Goal: Task Accomplishment & Management: Manage account settings

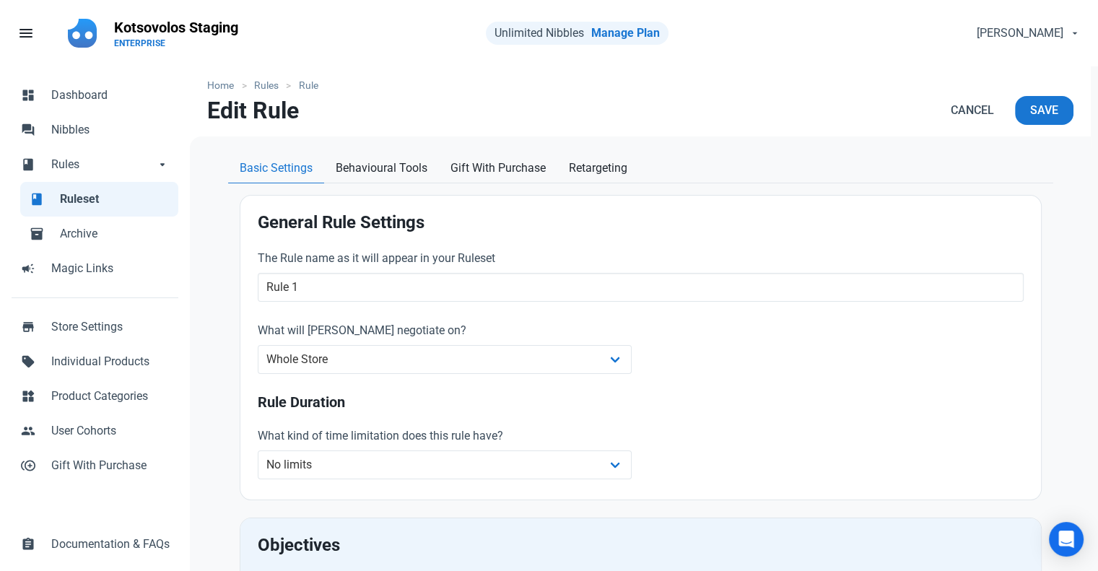
click at [86, 199] on span "Ruleset" at bounding box center [115, 199] width 110 height 17
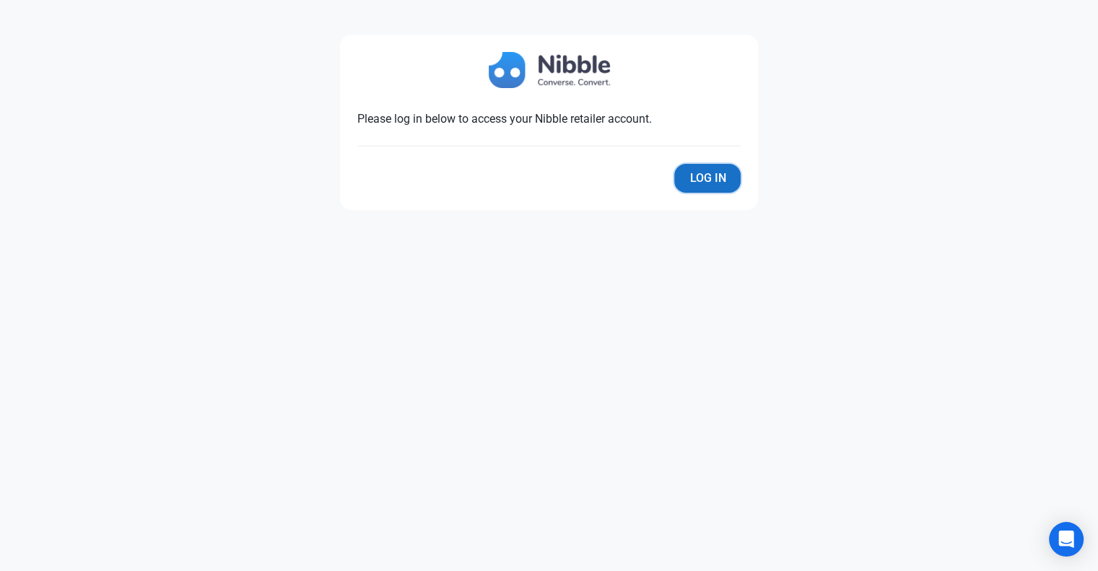
click at [703, 181] on button "Log In" at bounding box center [707, 178] width 66 height 29
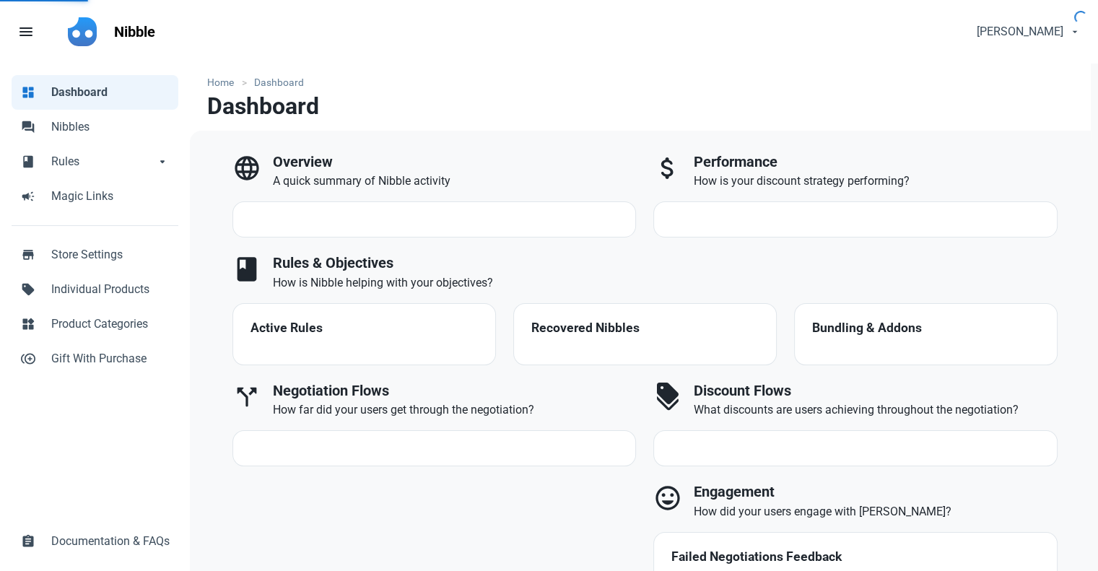
select select "7d"
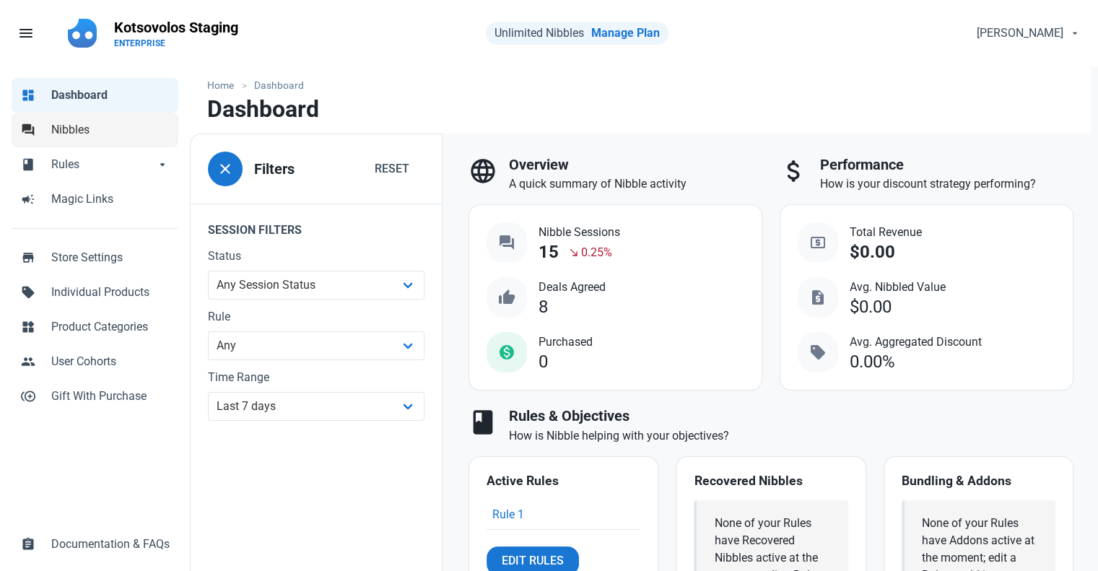
click at [77, 143] on link "forum Nibbles" at bounding box center [95, 130] width 167 height 35
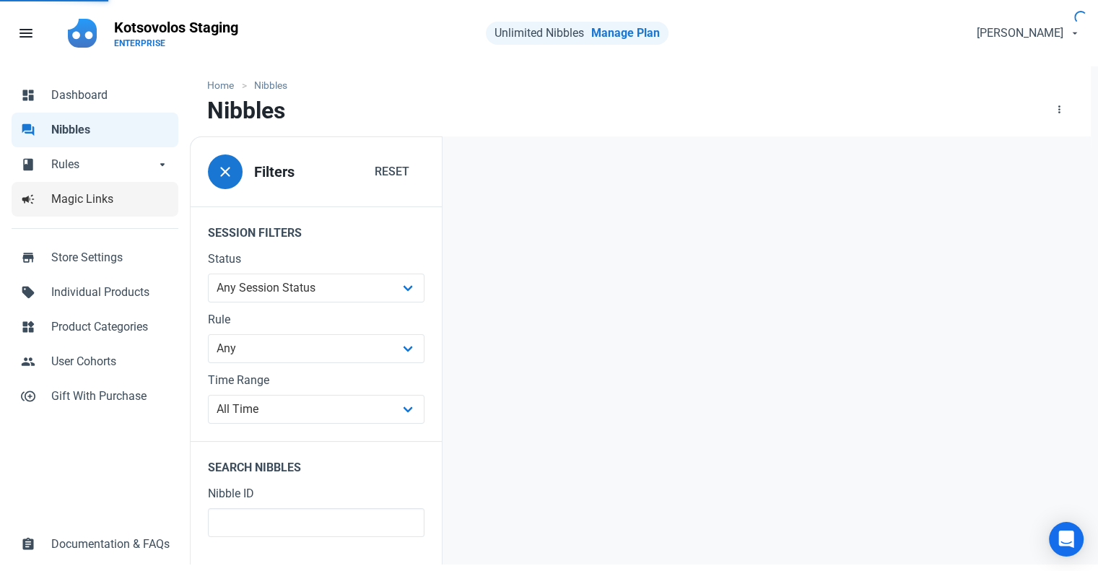
click at [76, 183] on link "campaign Magic Links" at bounding box center [95, 199] width 167 height 35
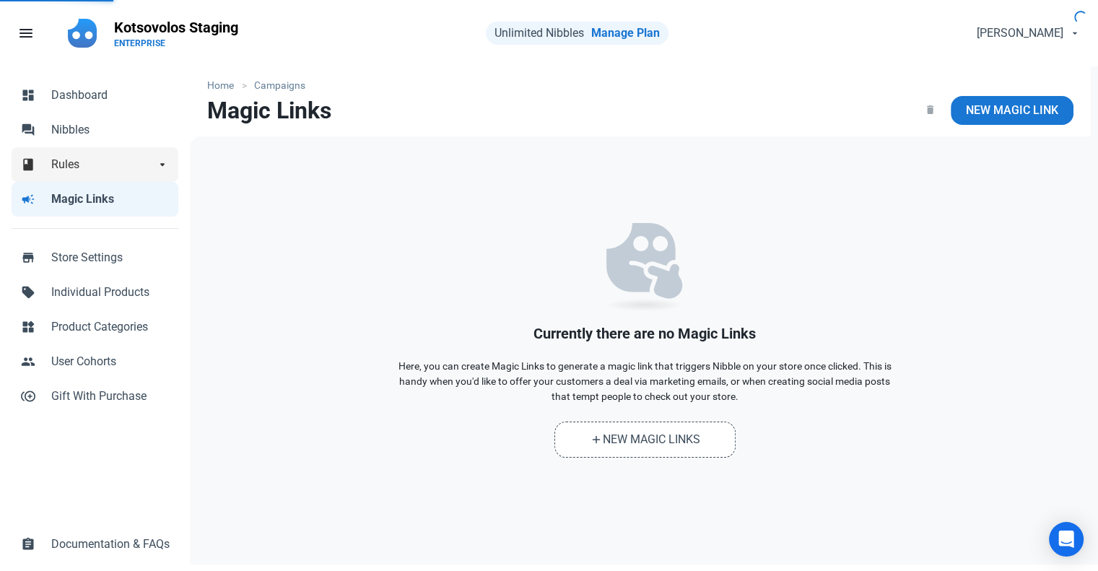
click at [80, 167] on span "Rules" at bounding box center [103, 164] width 104 height 17
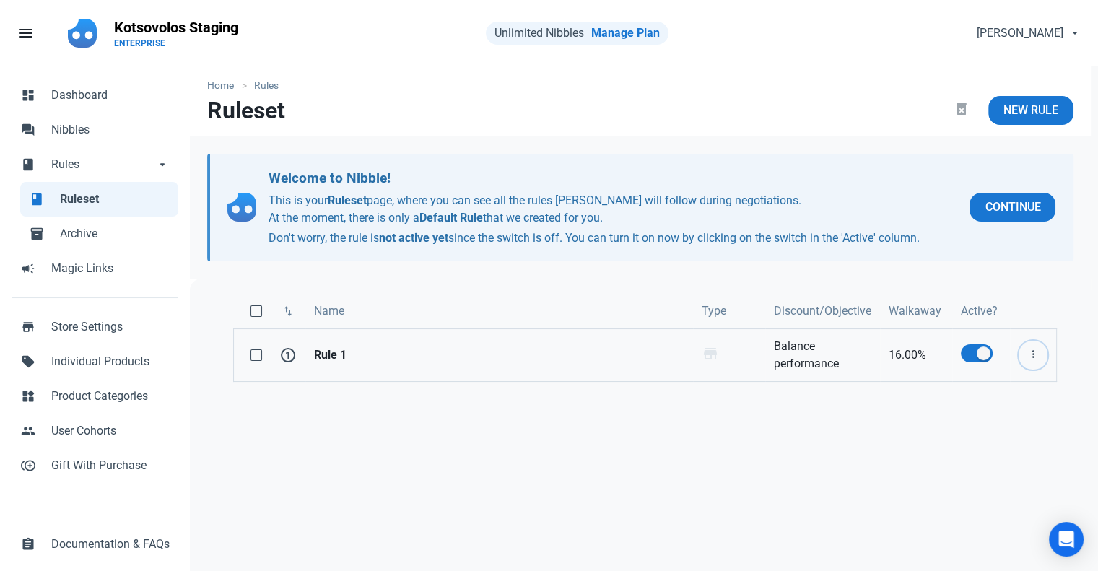
click at [1031, 363] on icon "button" at bounding box center [1034, 355] width 12 height 18
click at [851, 433] on div "swap_vert Name Type Discount/Objective Walkaway Active? 1 Rule 1 Whole Store st…" at bounding box center [645, 494] width 910 height 431
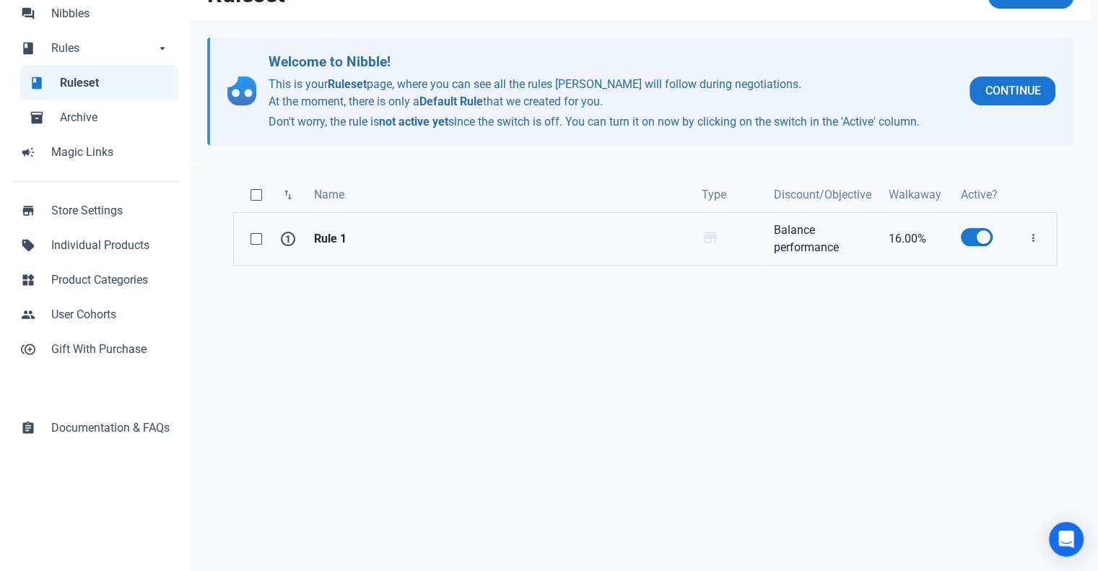
scroll to position [121, 0]
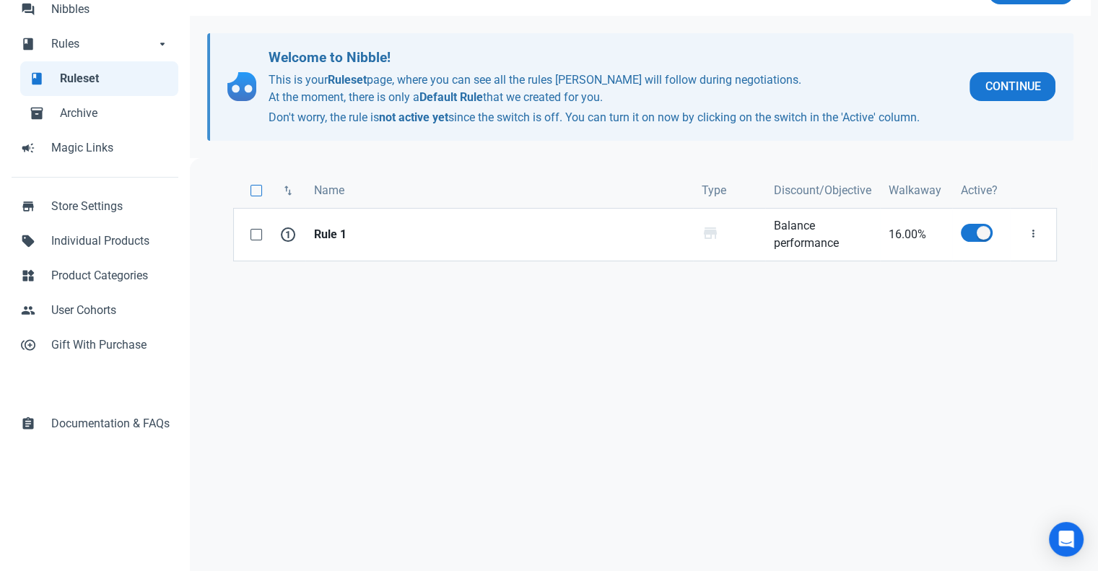
click at [260, 188] on span at bounding box center [257, 191] width 12 height 12
click at [260, 188] on input "checkbox" at bounding box center [255, 190] width 9 height 9
checkbox input "true"
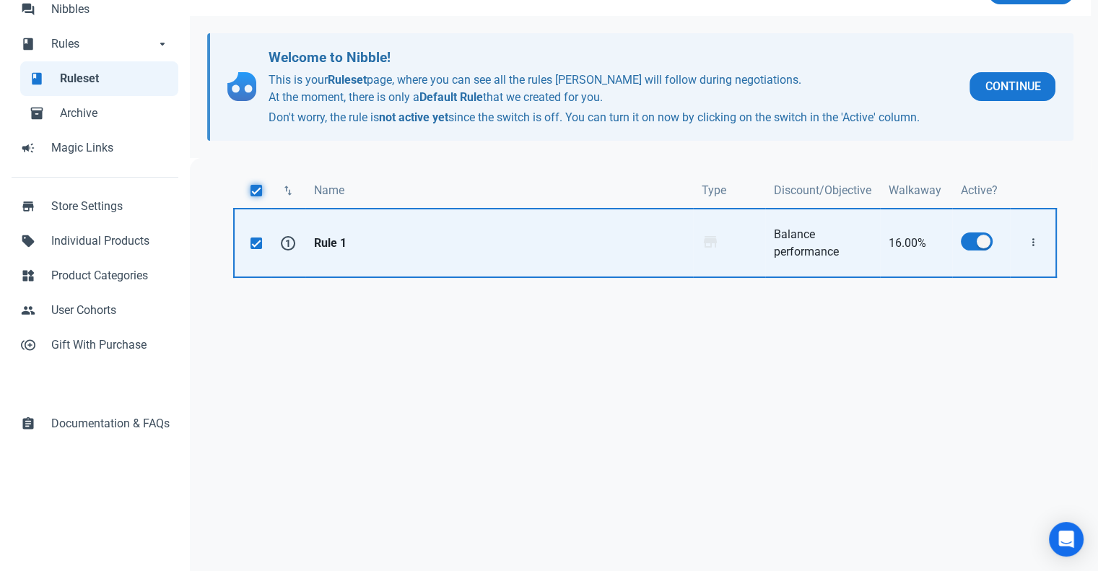
scroll to position [0, 0]
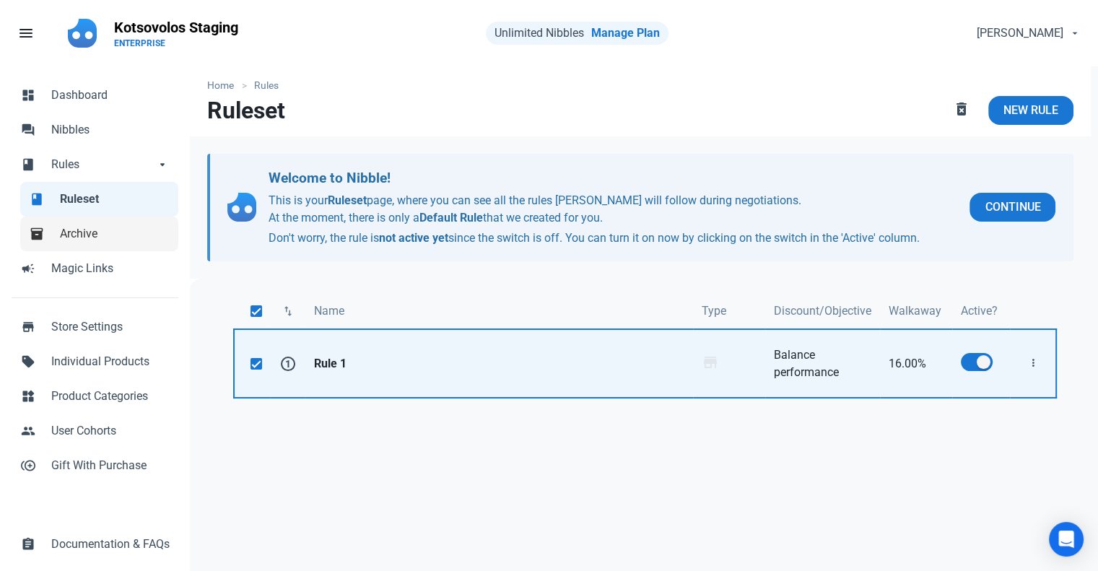
click at [126, 233] on span "Archive" at bounding box center [115, 233] width 110 height 17
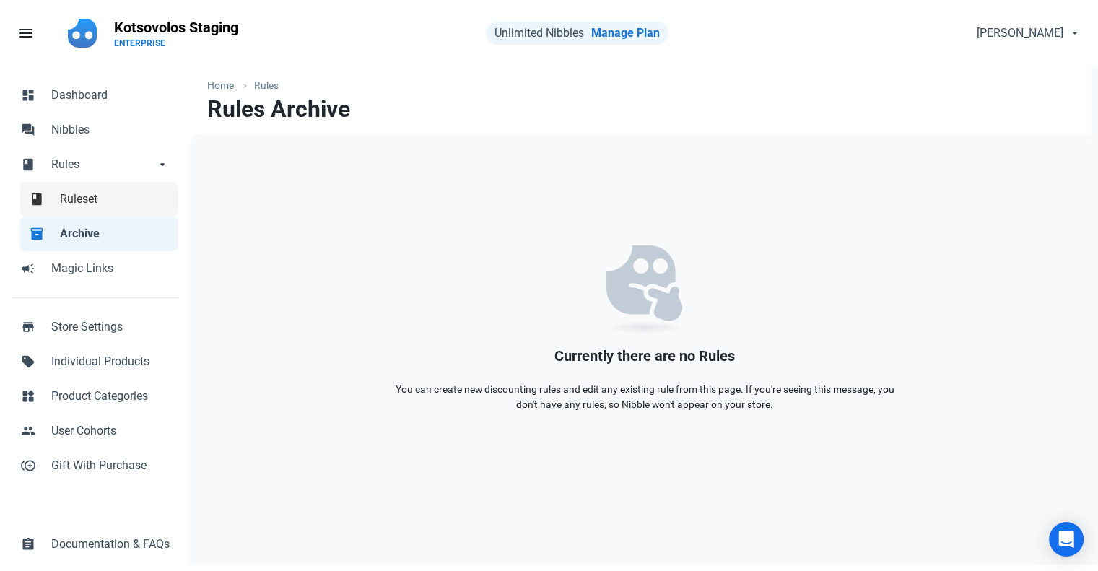
click at [100, 206] on span "Ruleset" at bounding box center [115, 199] width 110 height 17
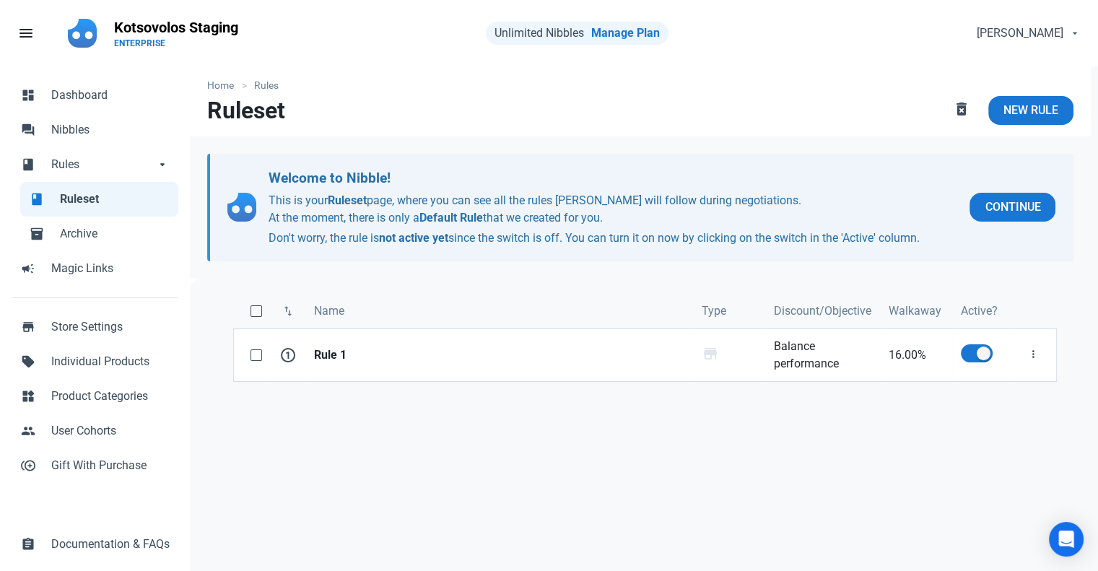
click at [266, 316] on th at bounding box center [252, 311] width 38 height 35
click at [259, 312] on span at bounding box center [257, 311] width 12 height 12
click at [259, 312] on input "checkbox" at bounding box center [255, 311] width 9 height 9
checkbox input "true"
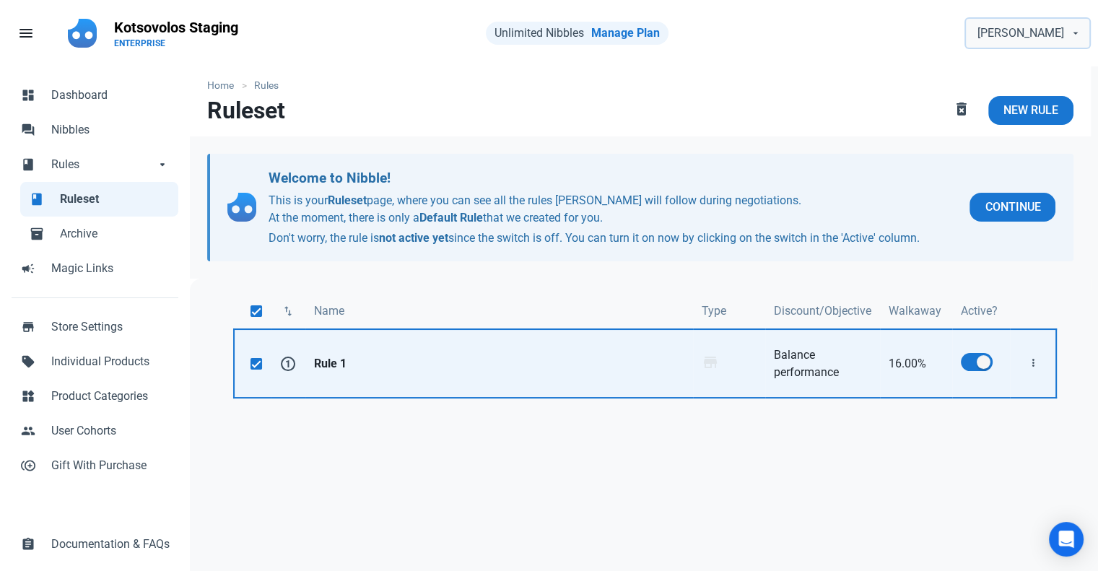
click at [1031, 27] on span "[PERSON_NAME]" at bounding box center [1021, 33] width 87 height 17
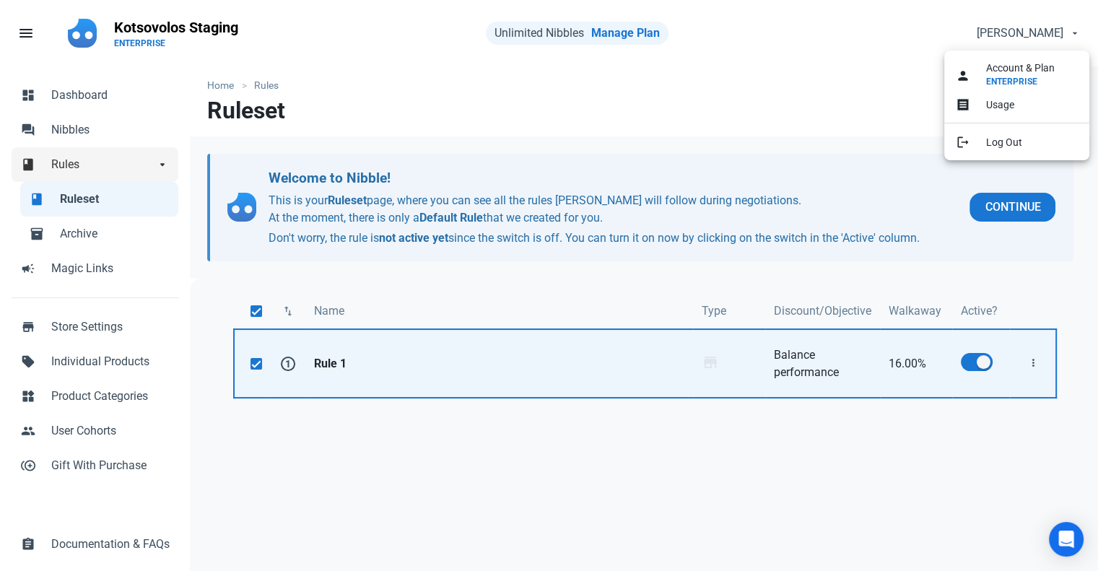
click at [100, 173] on link "book Rules arrow_drop_down" at bounding box center [95, 164] width 167 height 35
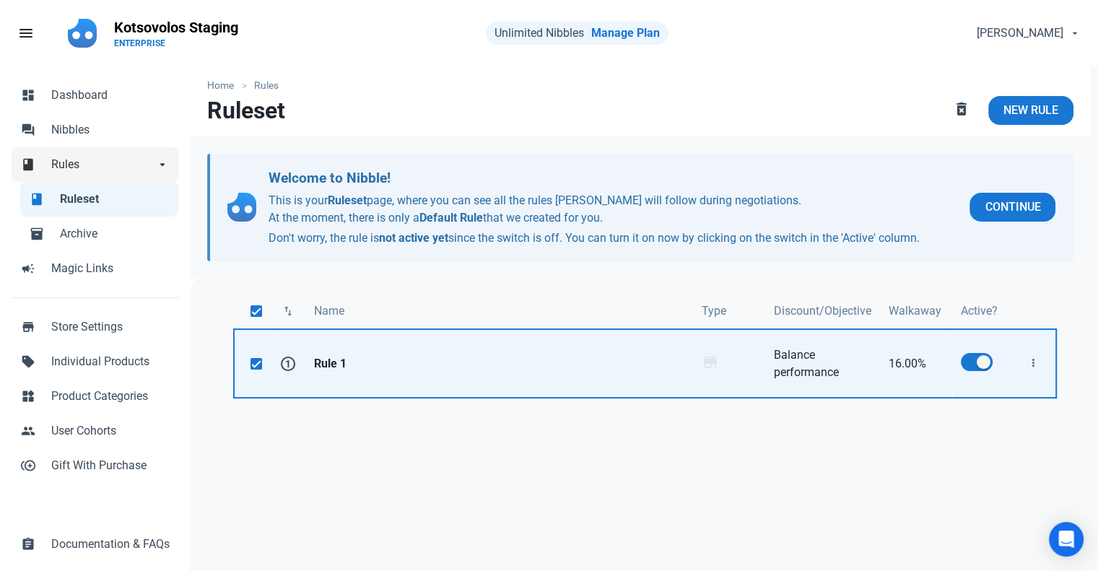
click at [100, 173] on link "book Rules arrow_drop_down" at bounding box center [95, 164] width 167 height 35
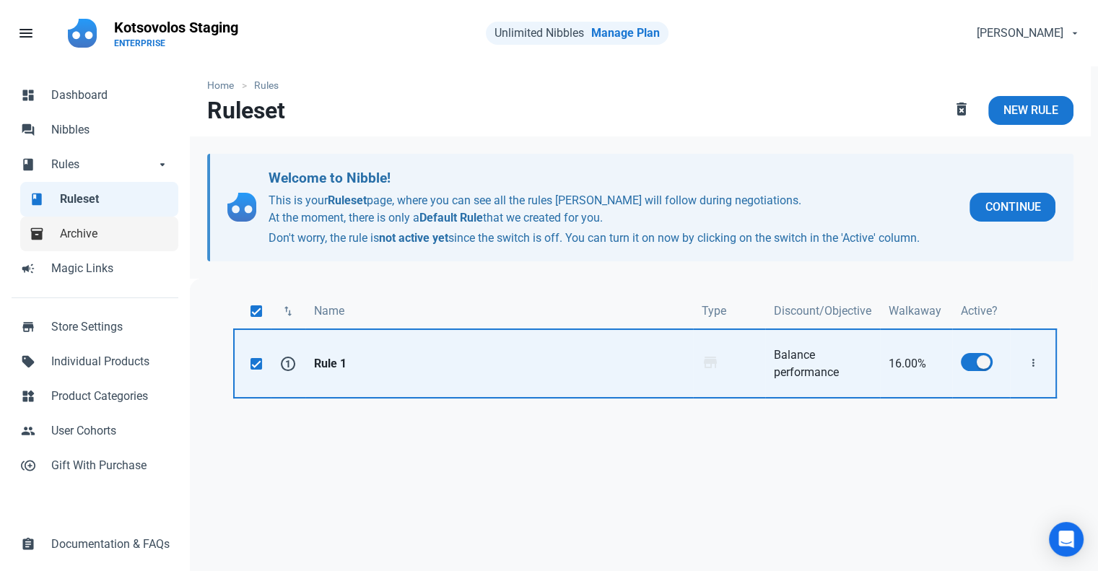
click at [102, 224] on link "inventory_2 Archive" at bounding box center [99, 234] width 158 height 35
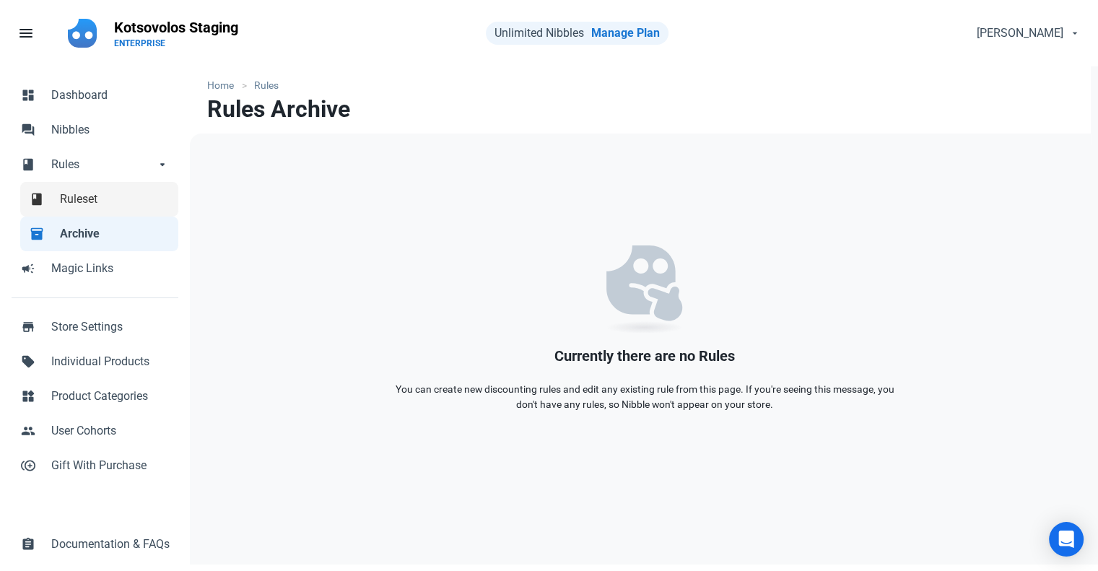
click at [112, 203] on span "Ruleset" at bounding box center [115, 199] width 110 height 17
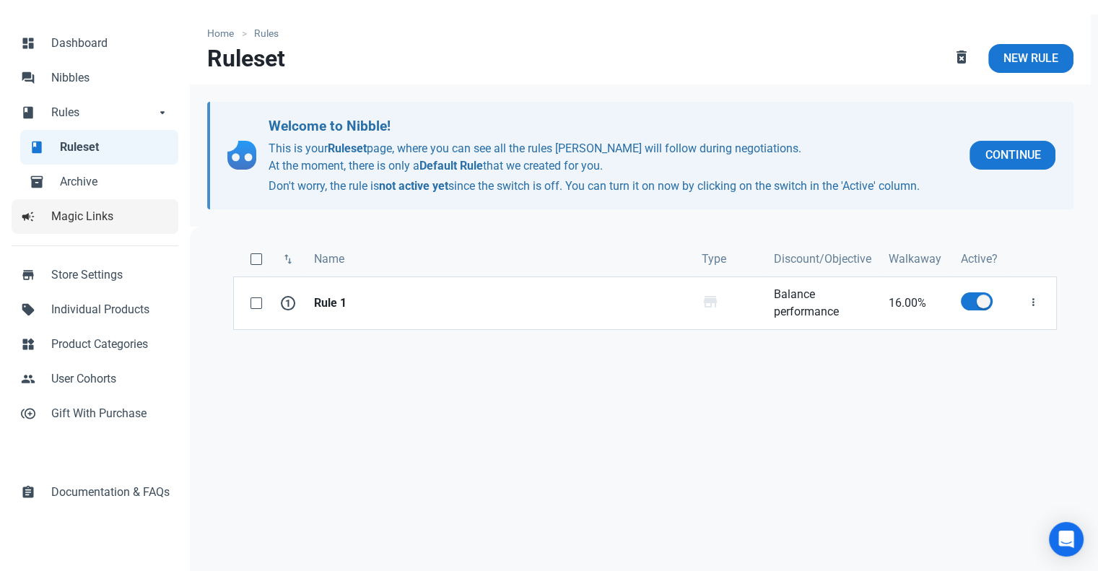
scroll to position [121, 0]
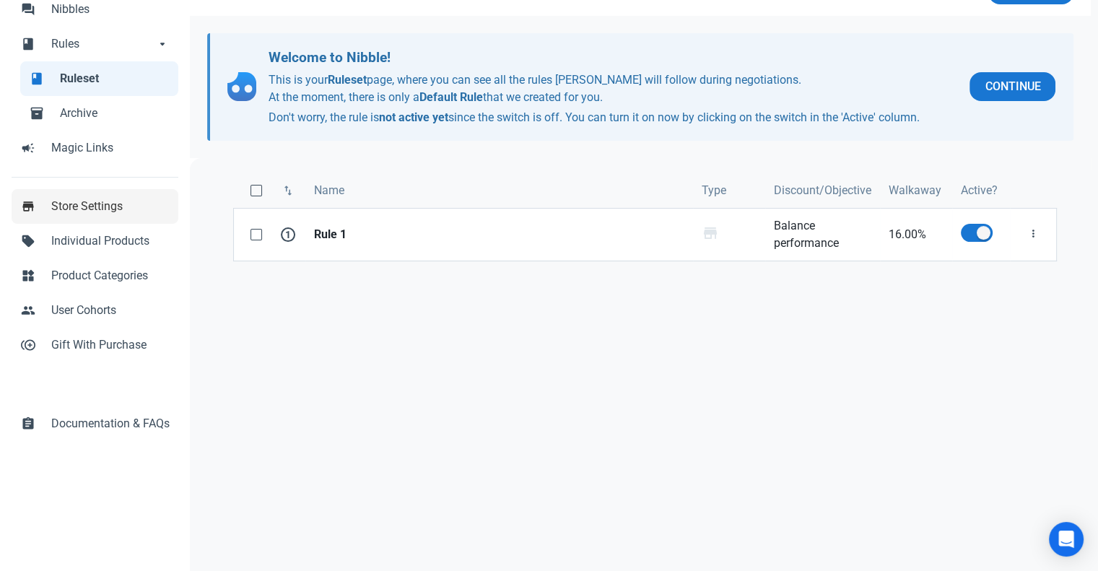
click at [138, 213] on span "Store Settings" at bounding box center [110, 206] width 118 height 17
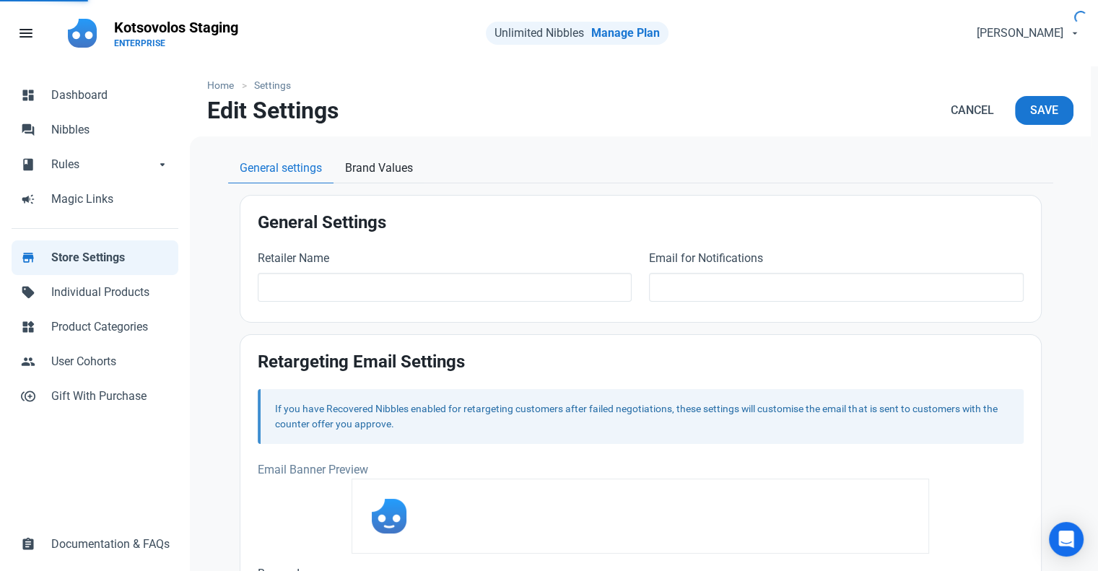
type input "Kotsovolos Staging"
